Goal: Task Accomplishment & Management: Manage account settings

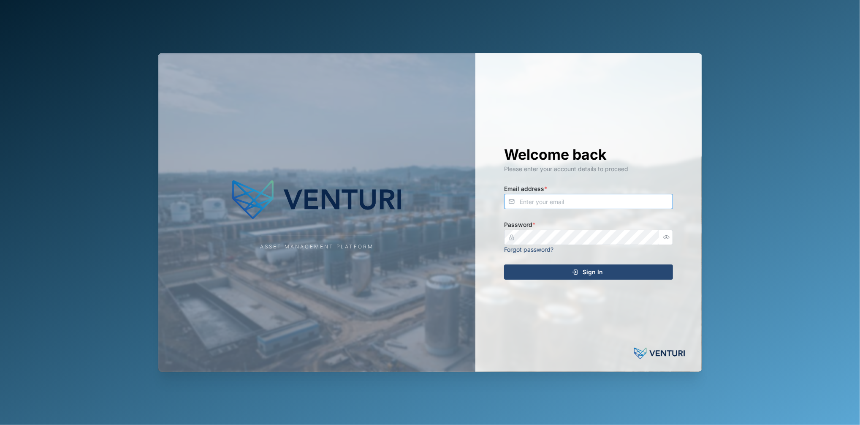
type input "[EMAIL_ADDRESS][DOMAIN_NAME]"
click at [534, 264] on div "Welcome back Please enter your account details to proceed Email address * [EMAI…" at bounding box center [588, 212] width 203 height 319
click at [575, 284] on div "Welcome back Please enter your account details to proceed Email address * [EMAI…" at bounding box center [588, 212] width 203 height 319
click at [607, 275] on div "Sign In" at bounding box center [586, 272] width 155 height 14
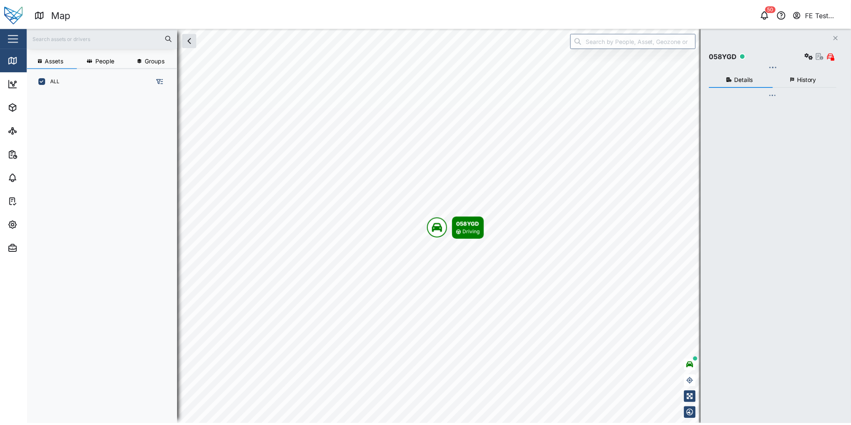
scroll to position [320, 130]
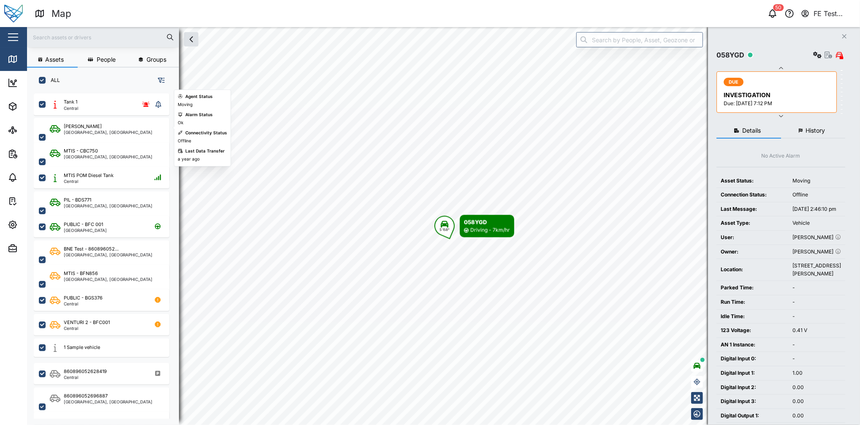
click at [16, 42] on button "button" at bounding box center [13, 37] width 14 height 14
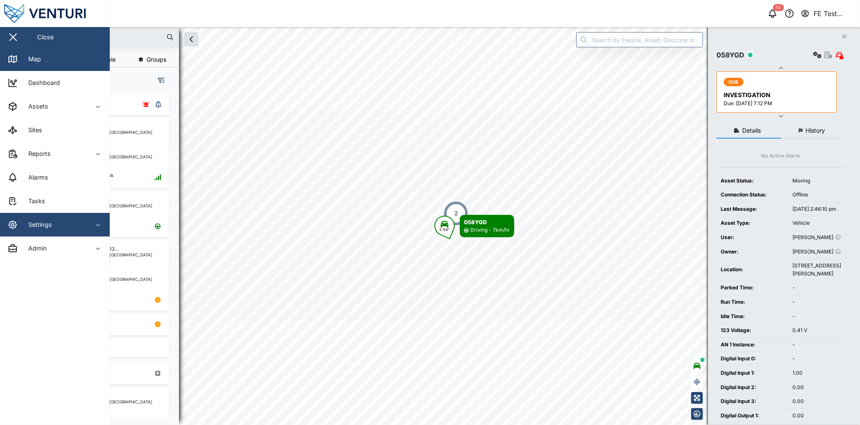
click at [65, 224] on div "Settings" at bounding box center [46, 224] width 77 height 10
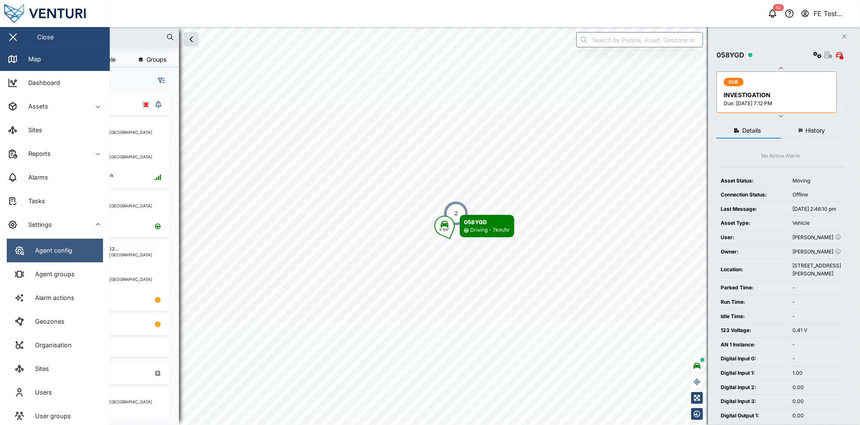
click at [65, 250] on div "Agent config" at bounding box center [50, 250] width 43 height 9
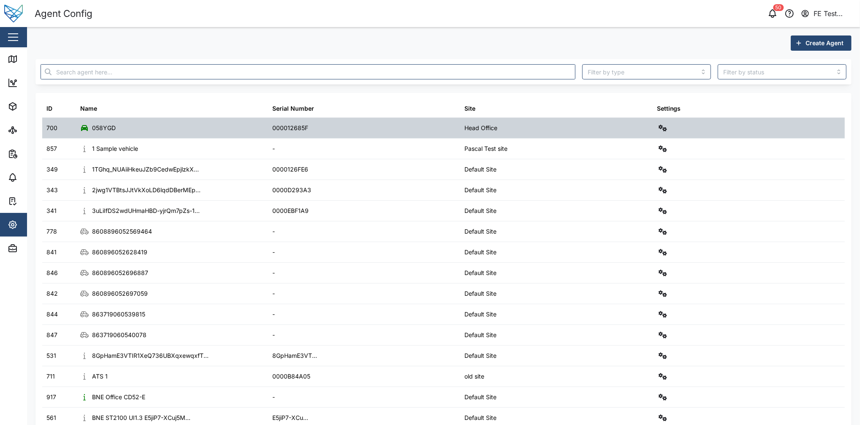
click at [653, 125] on div "Settings" at bounding box center [749, 128] width 192 height 20
click at [657, 126] on button "button" at bounding box center [663, 128] width 12 height 12
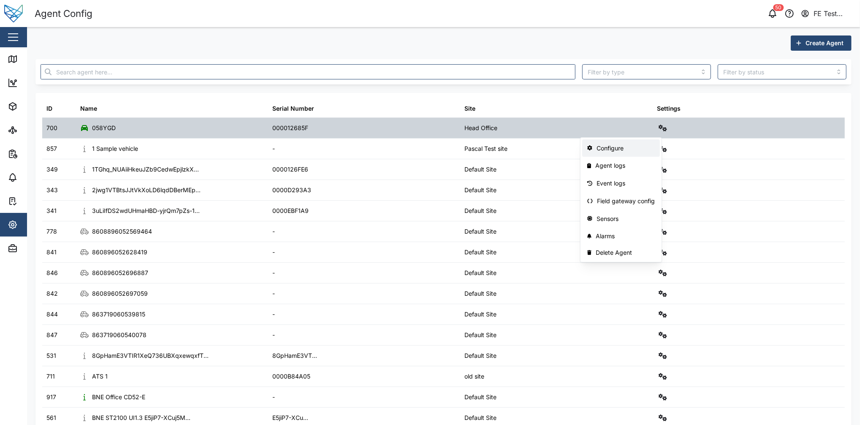
click at [633, 144] on div "Configure" at bounding box center [625, 148] width 59 height 9
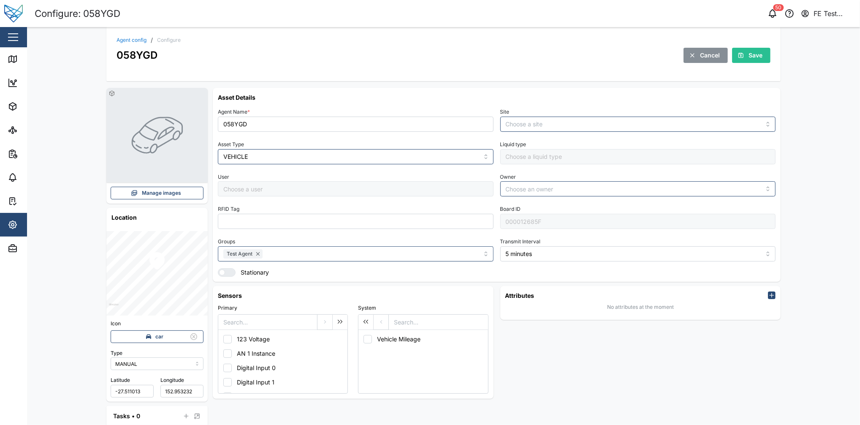
type input "Head Office"
type input "Grant Lay"
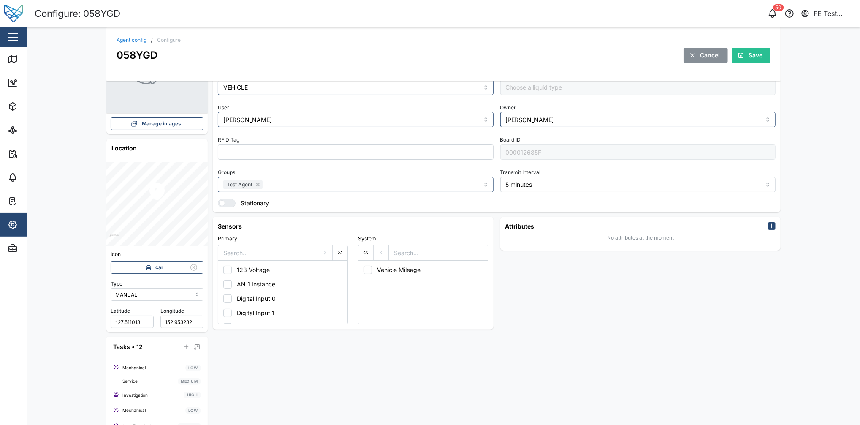
scroll to position [76, 0]
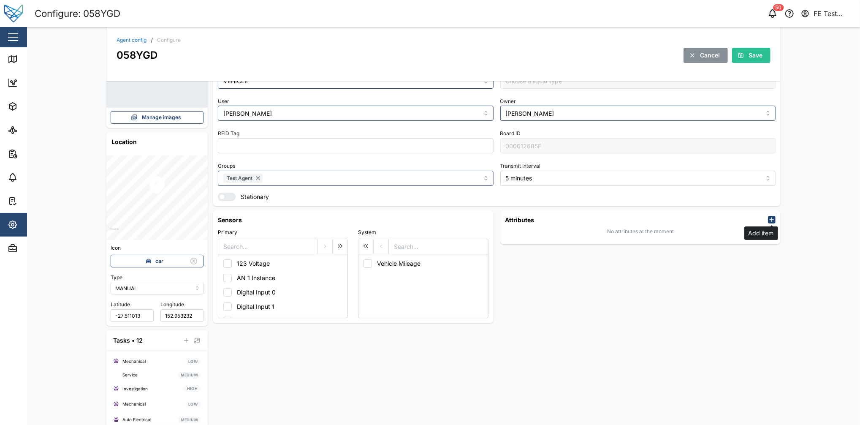
click at [768, 222] on icon "button" at bounding box center [771, 219] width 7 height 7
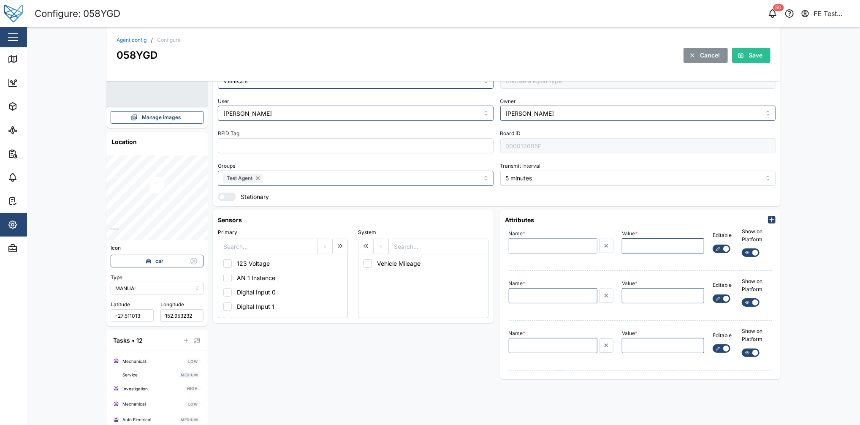
click at [536, 241] on input "Name *" at bounding box center [553, 245] width 89 height 15
click at [552, 231] on div "Name *" at bounding box center [553, 241] width 89 height 26
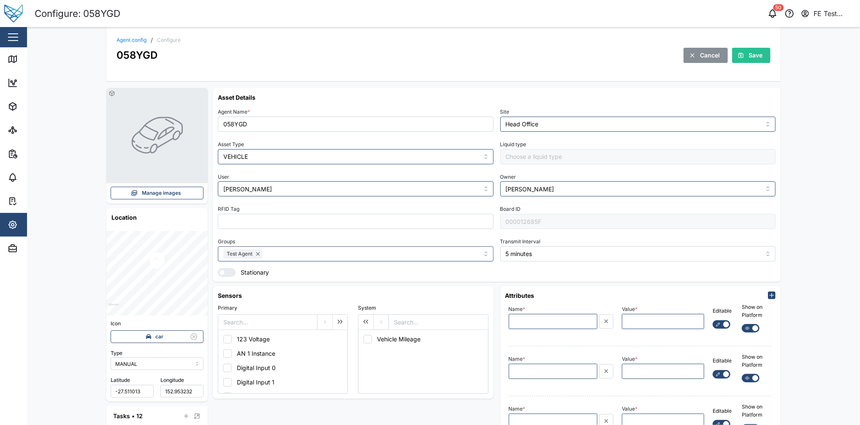
click at [690, 57] on icon "button" at bounding box center [692, 55] width 7 height 7
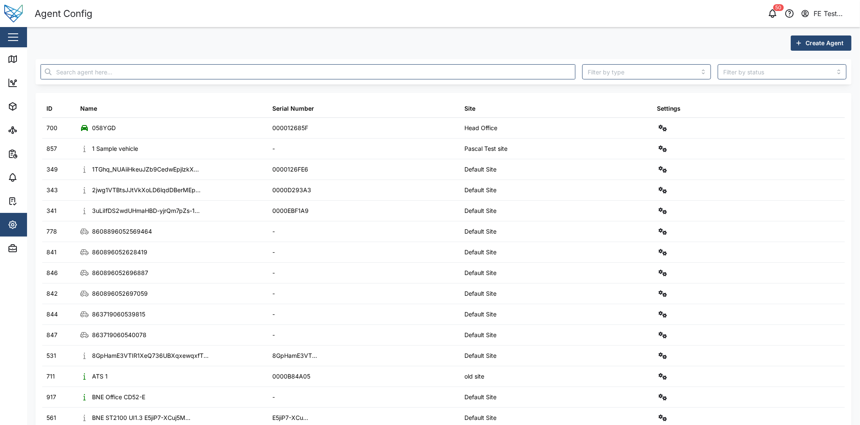
click at [829, 41] on span "Create Agent" at bounding box center [824, 43] width 38 height 14
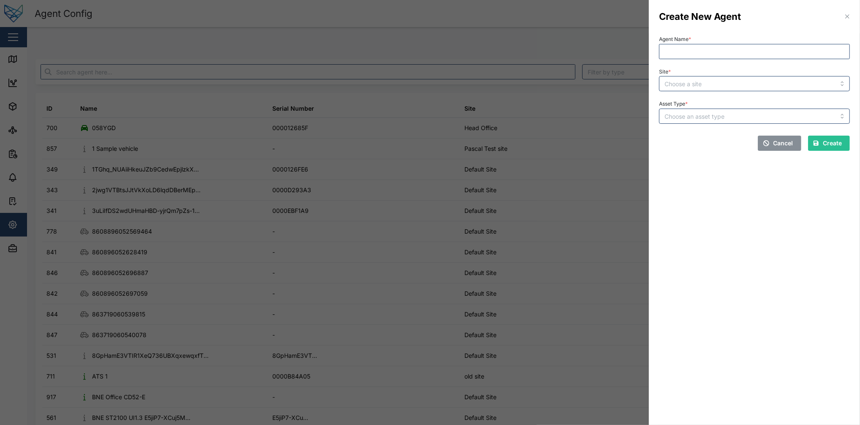
click at [541, 144] on div at bounding box center [430, 212] width 860 height 425
